Goal: Task Accomplishment & Management: Use online tool/utility

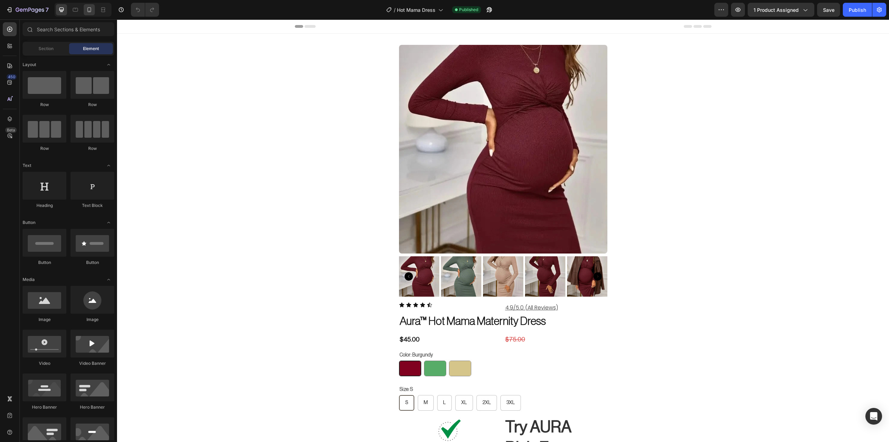
click at [91, 12] on icon at bounding box center [89, 9] width 7 height 7
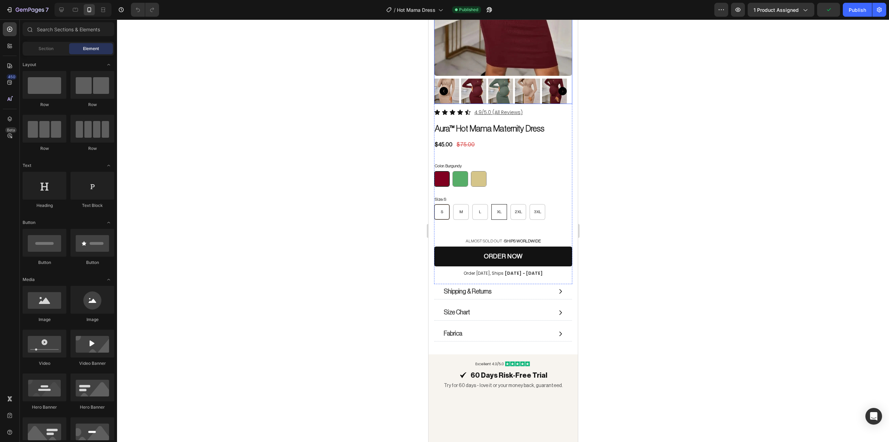
scroll to position [174, 0]
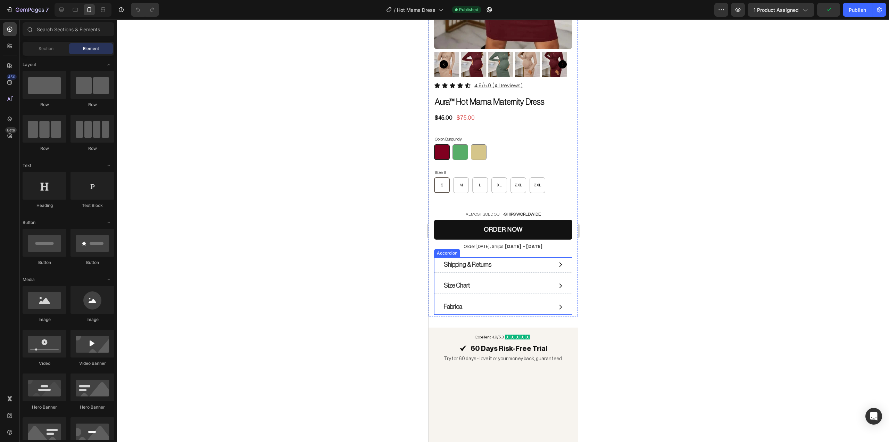
click at [464, 302] on div "fabrica" at bounding box center [497, 307] width 109 height 10
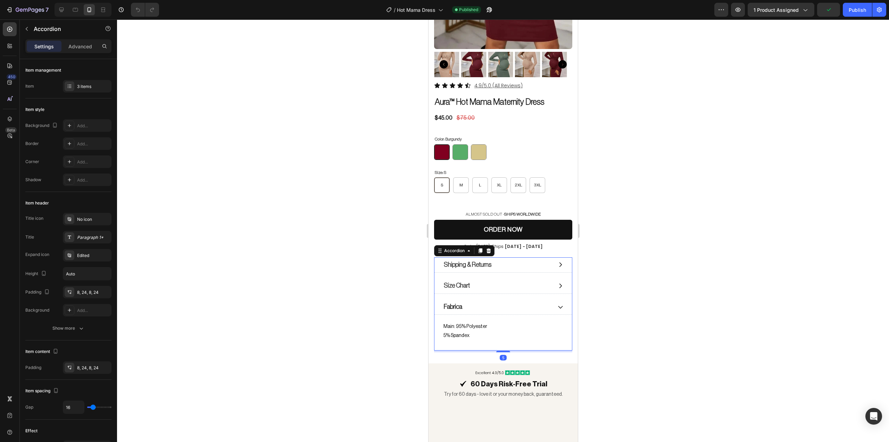
click at [461, 303] on p "fabrica" at bounding box center [453, 307] width 18 height 8
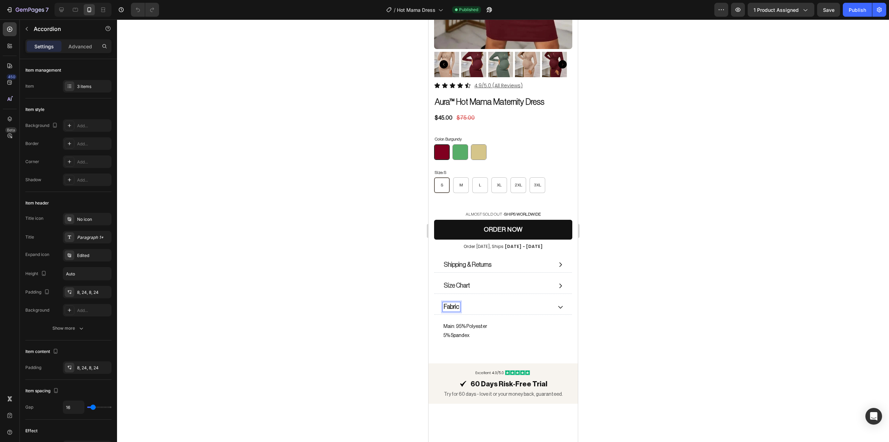
click at [659, 295] on div at bounding box center [503, 230] width 772 height 422
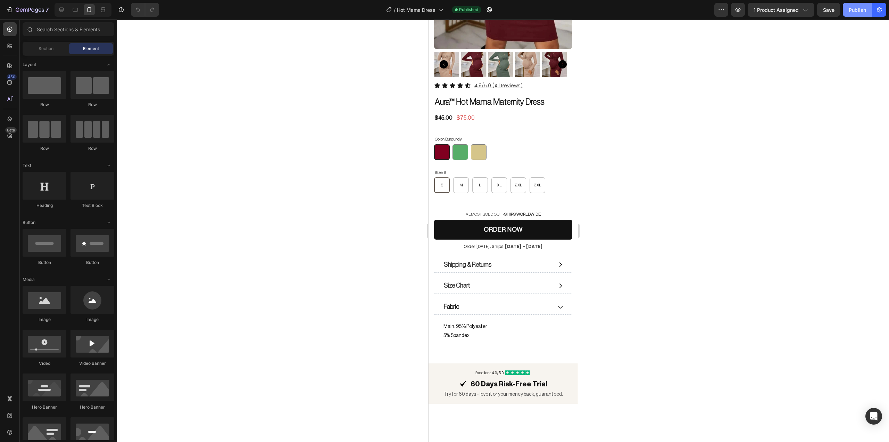
click at [847, 13] on button "Publish" at bounding box center [857, 10] width 29 height 14
click at [697, 231] on div at bounding box center [503, 230] width 772 height 422
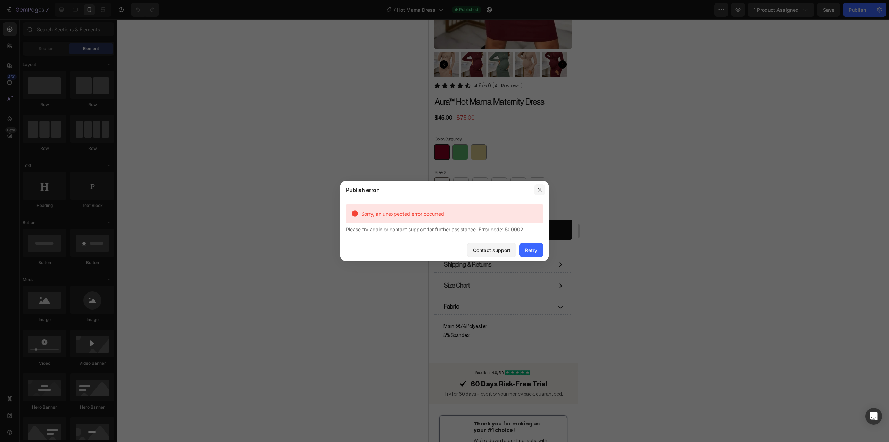
click at [539, 190] on icon "button" at bounding box center [540, 190] width 6 height 6
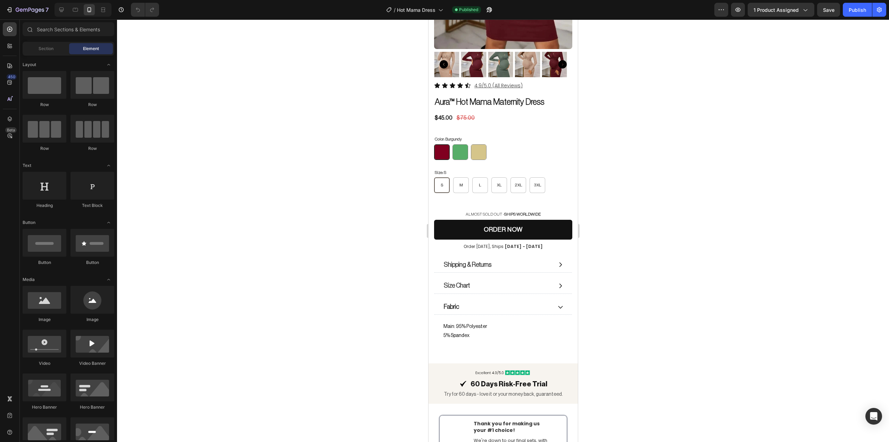
drag, startPoint x: 32, startPoint y: 10, endPoint x: 309, endPoint y: 131, distance: 302.1
click at [309, 131] on div at bounding box center [503, 230] width 772 height 422
click at [514, 303] on div "fabric" at bounding box center [497, 307] width 109 height 10
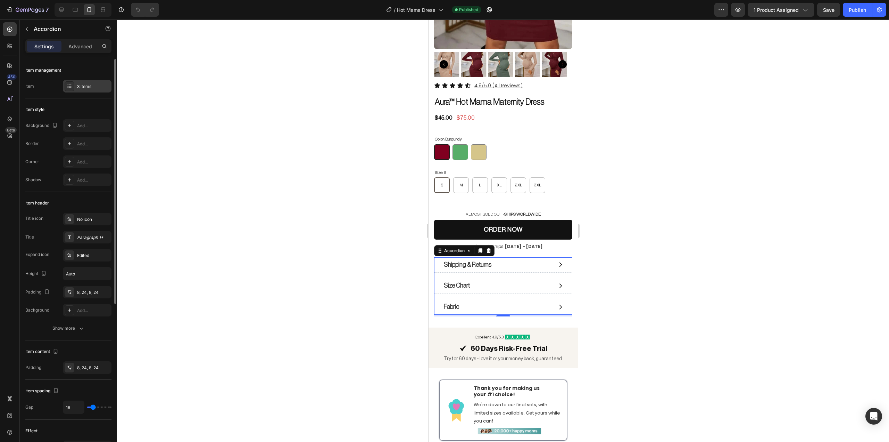
click at [81, 81] on div "3 items" at bounding box center [87, 86] width 49 height 13
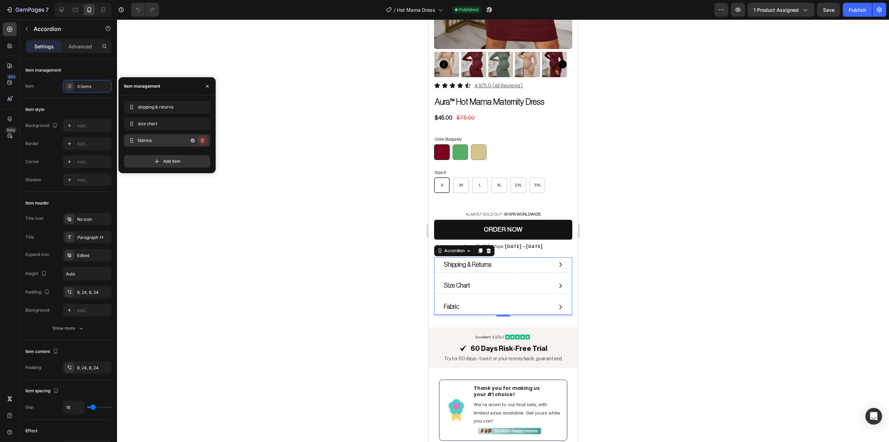
click at [204, 141] on icon "button" at bounding box center [202, 140] width 3 height 4
click at [204, 141] on div "Delete" at bounding box center [197, 140] width 13 height 6
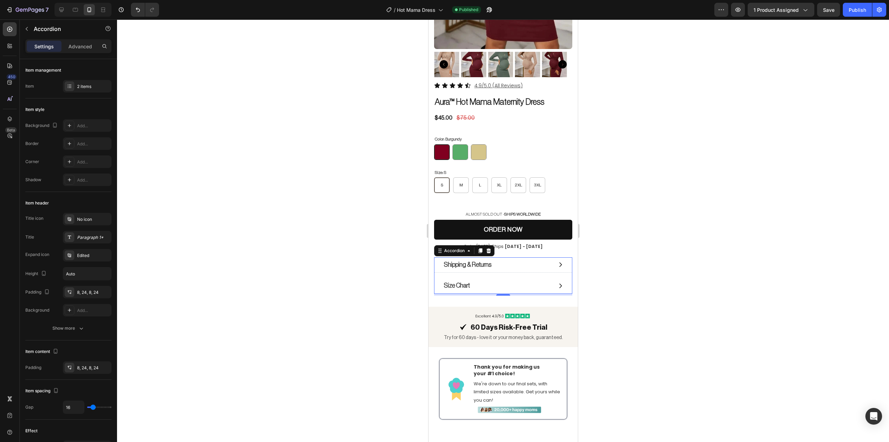
click at [717, 168] on div at bounding box center [503, 230] width 772 height 422
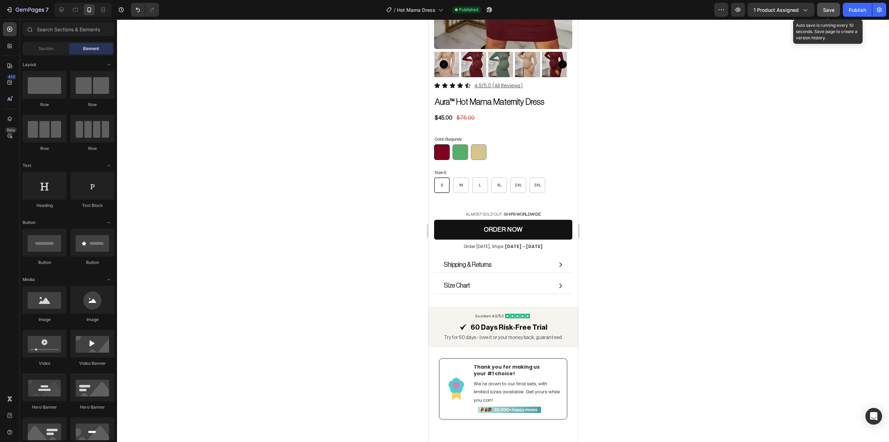
click at [825, 10] on span "Save" at bounding box center [828, 10] width 11 height 6
drag, startPoint x: 855, startPoint y: 11, endPoint x: 854, endPoint y: 16, distance: 5.6
click at [855, 11] on div "Publish" at bounding box center [857, 9] width 17 height 7
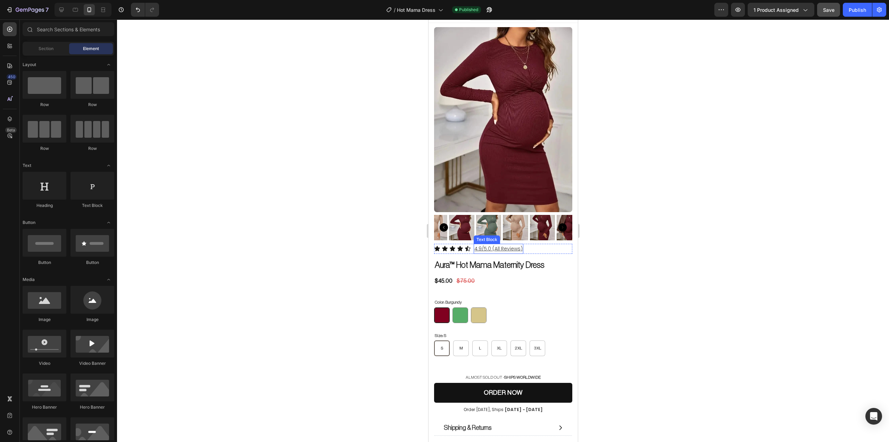
scroll to position [0, 0]
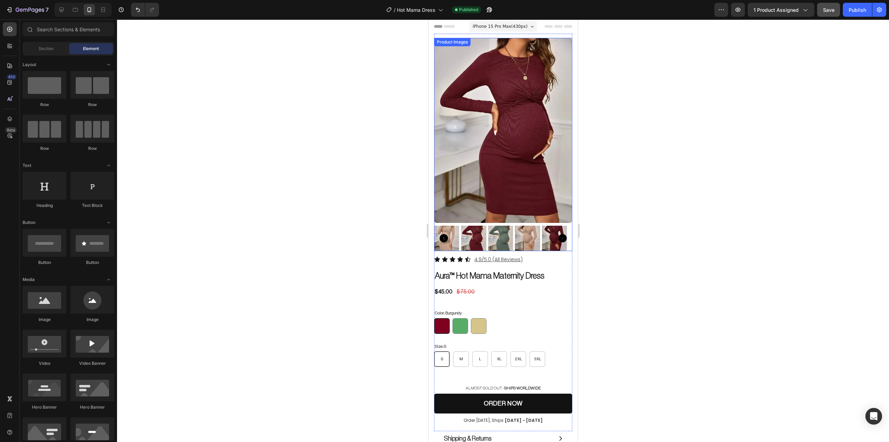
click at [642, 173] on div at bounding box center [503, 230] width 772 height 422
click at [325, 196] on div at bounding box center [503, 230] width 772 height 422
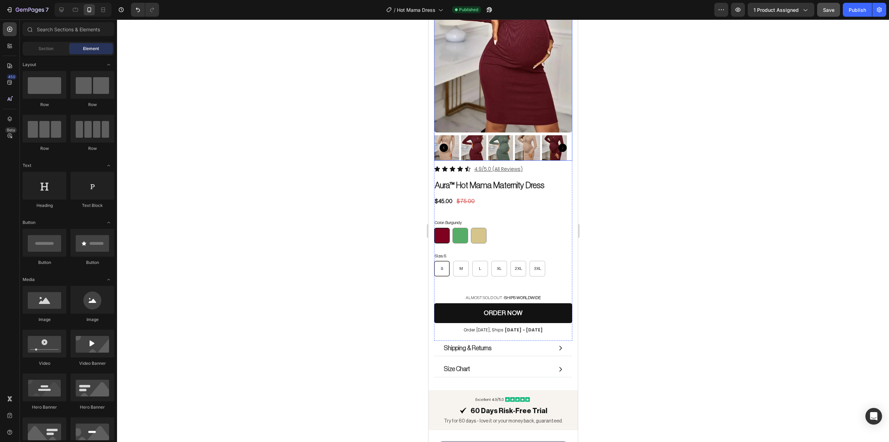
scroll to position [116, 0]
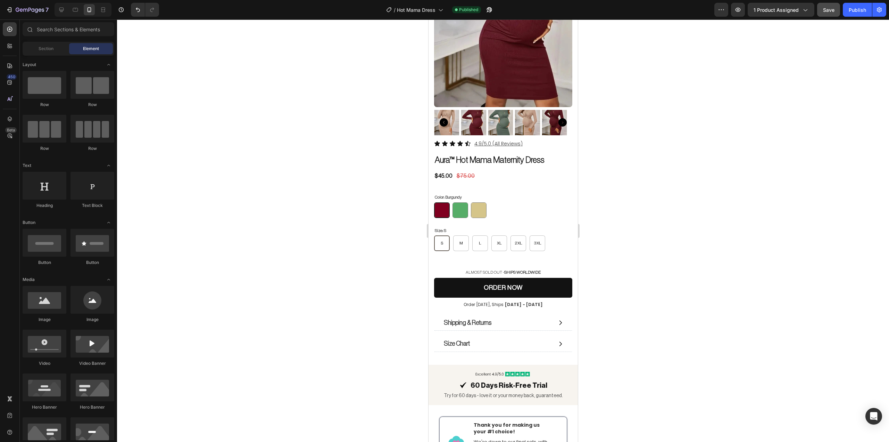
click at [731, 157] on div at bounding box center [503, 230] width 772 height 422
click at [731, 156] on div at bounding box center [503, 230] width 772 height 422
click at [712, 227] on div at bounding box center [503, 230] width 772 height 422
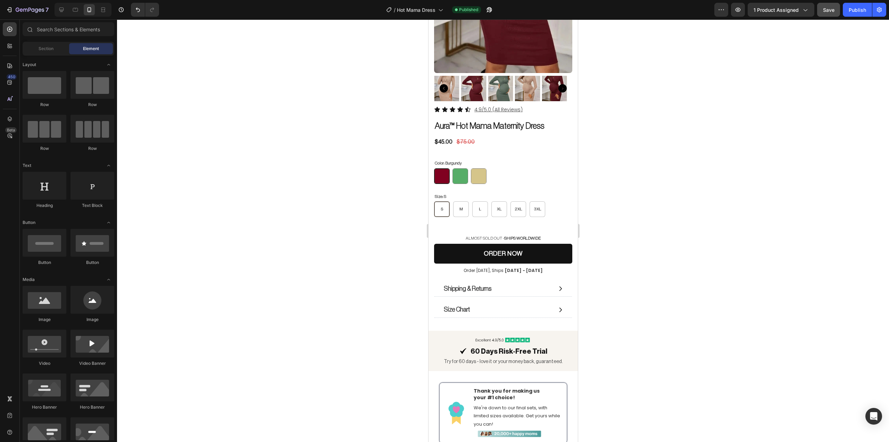
scroll to position [289, 0]
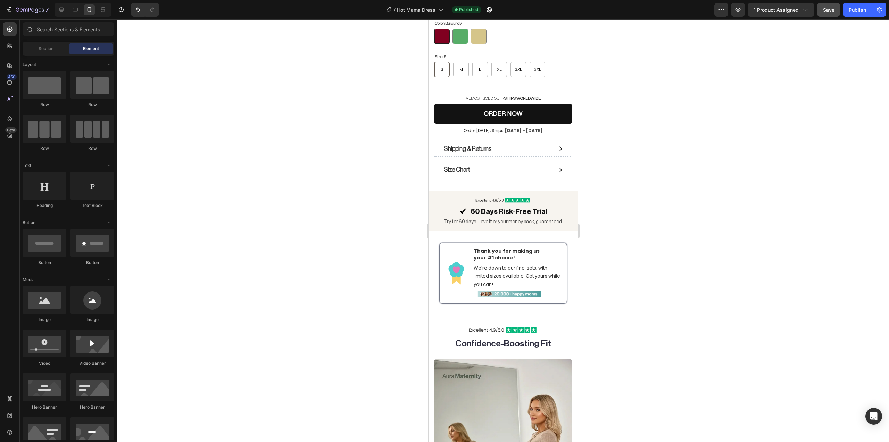
click at [691, 171] on div at bounding box center [503, 230] width 772 height 422
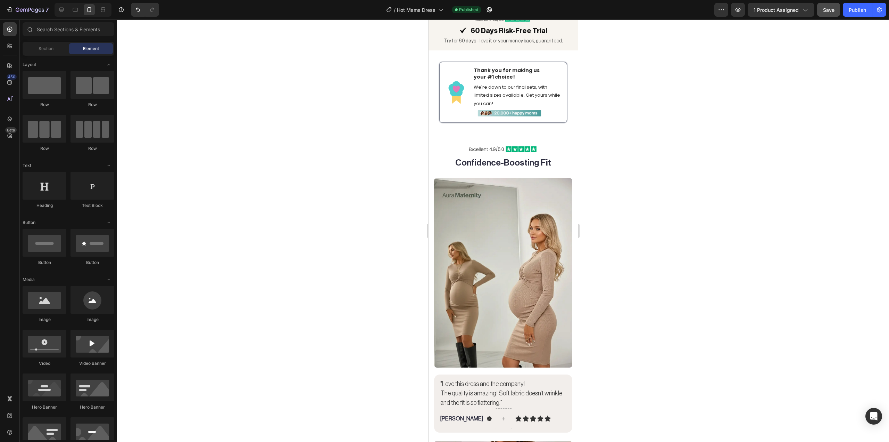
scroll to position [174, 0]
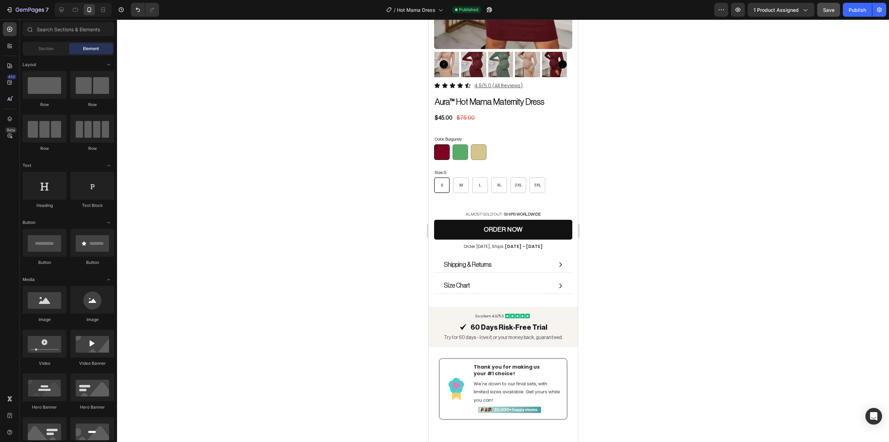
click at [703, 181] on div at bounding box center [503, 230] width 772 height 422
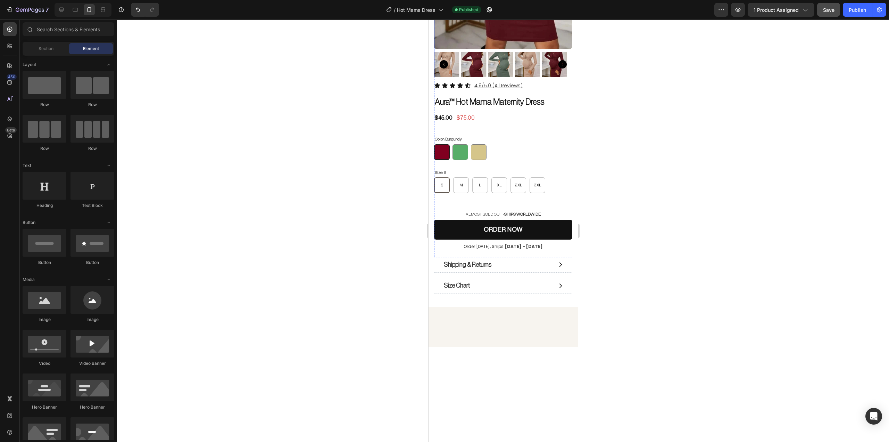
scroll to position [0, 0]
